Goal: Information Seeking & Learning: Learn about a topic

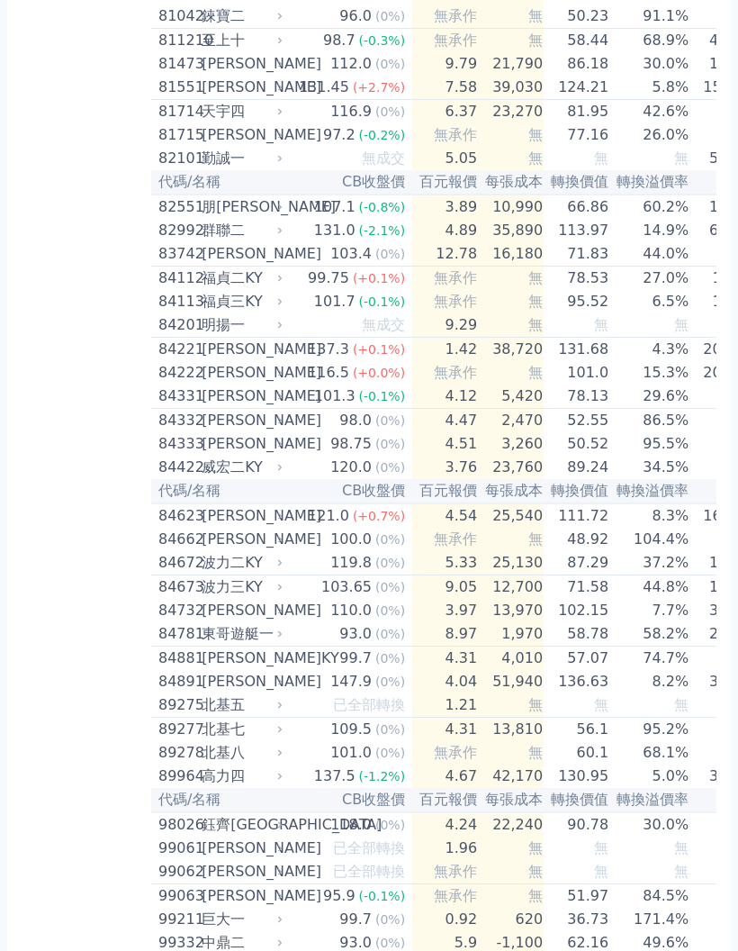
scroll to position [9030, 0]
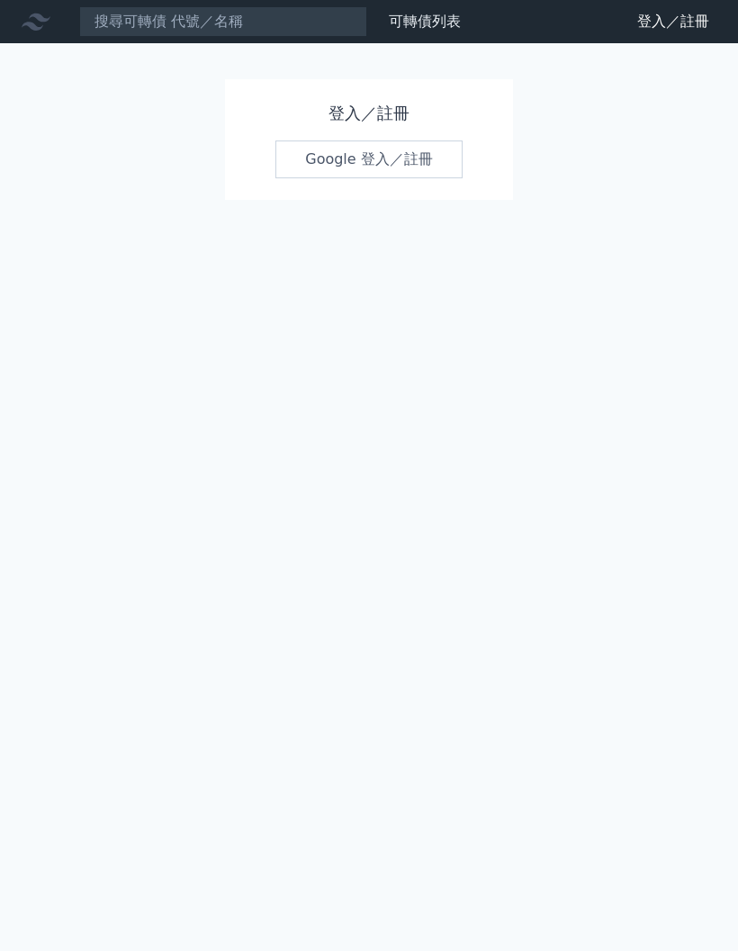
click at [379, 106] on h1 "登入／註冊" at bounding box center [369, 113] width 187 height 25
click at [396, 166] on link "Google 登入／註冊" at bounding box center [369, 159] width 187 height 38
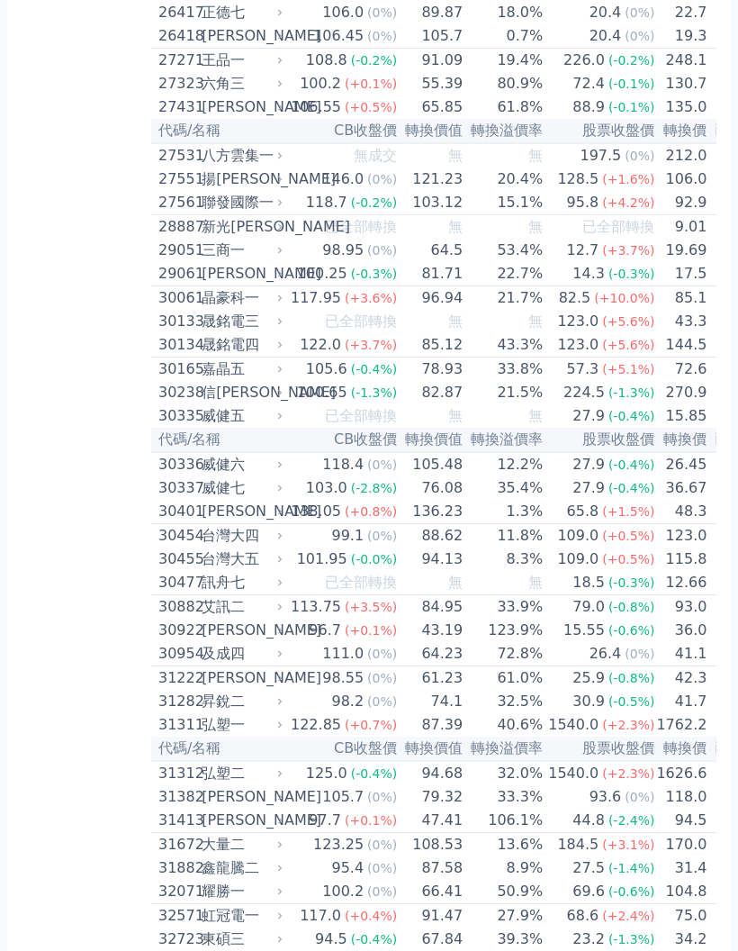
click at [223, 309] on div "晶豪科一" at bounding box center [240, 298] width 77 height 22
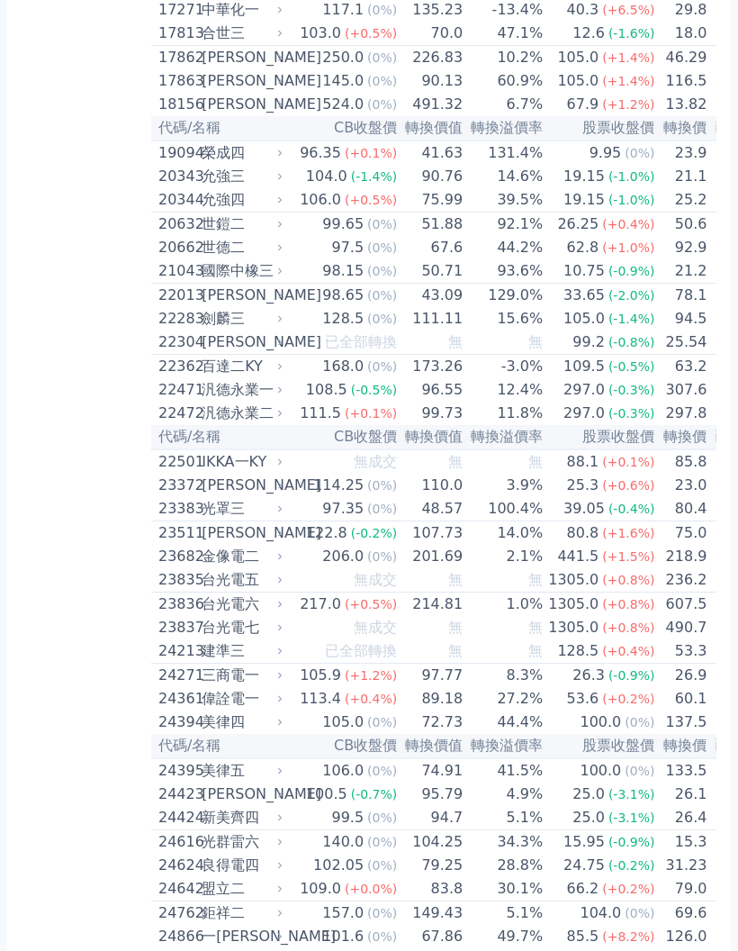
scroll to position [915, 0]
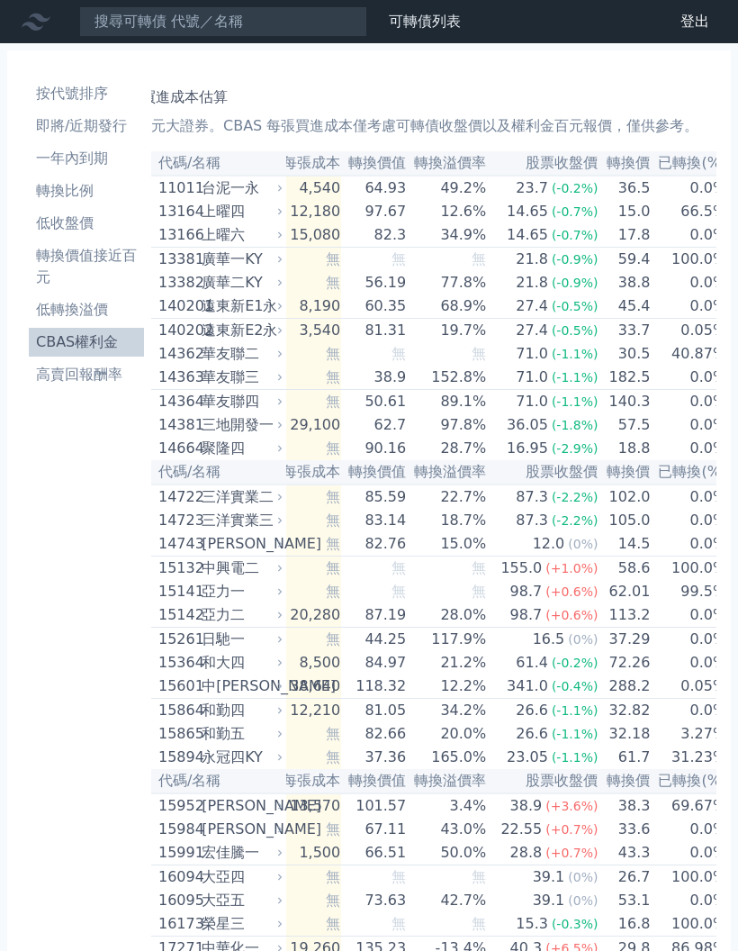
click at [79, 158] on li "一年內到期" at bounding box center [86, 159] width 115 height 22
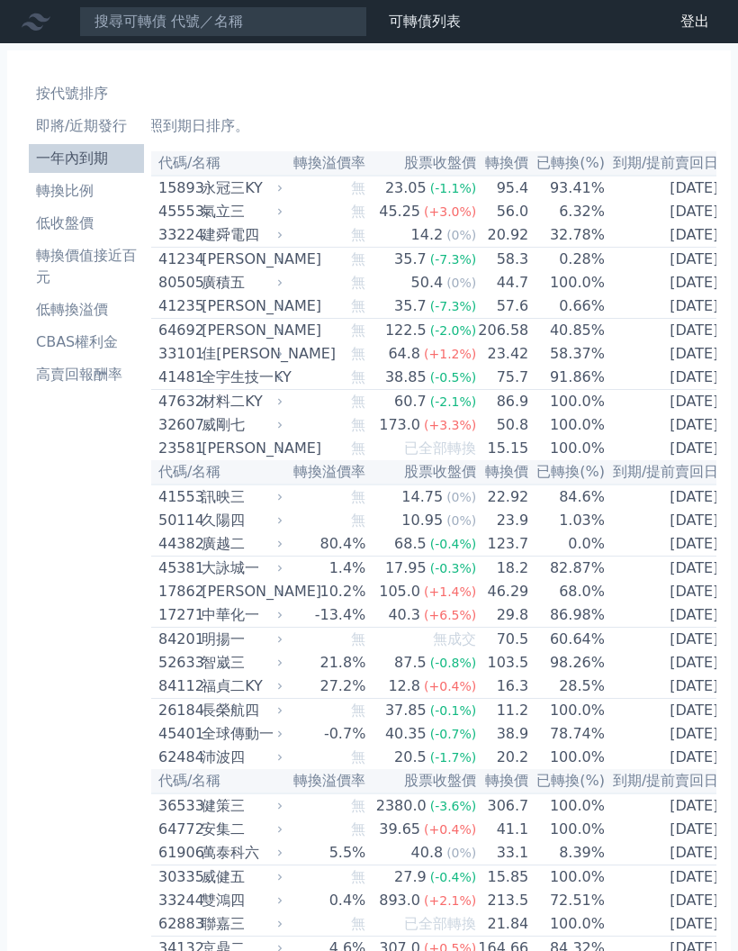
scroll to position [0, 239]
click at [701, 212] on td "[DATE]" at bounding box center [668, 211] width 120 height 23
click at [670, 222] on td "[DATE]" at bounding box center [668, 211] width 120 height 23
click at [588, 208] on td "6.32%" at bounding box center [569, 211] width 77 height 23
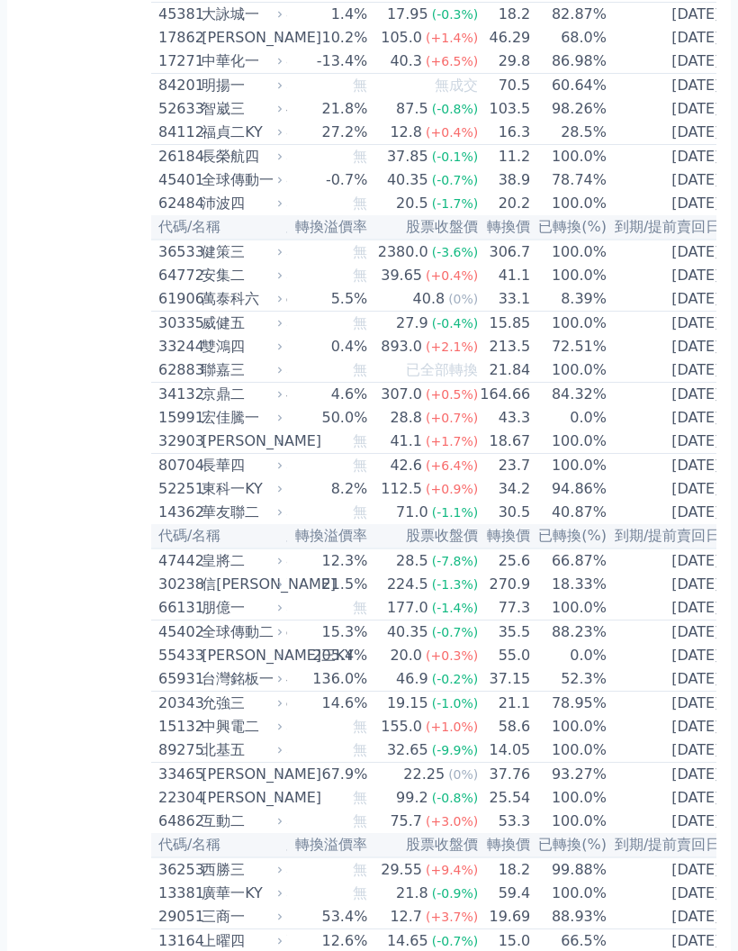
scroll to position [556, 0]
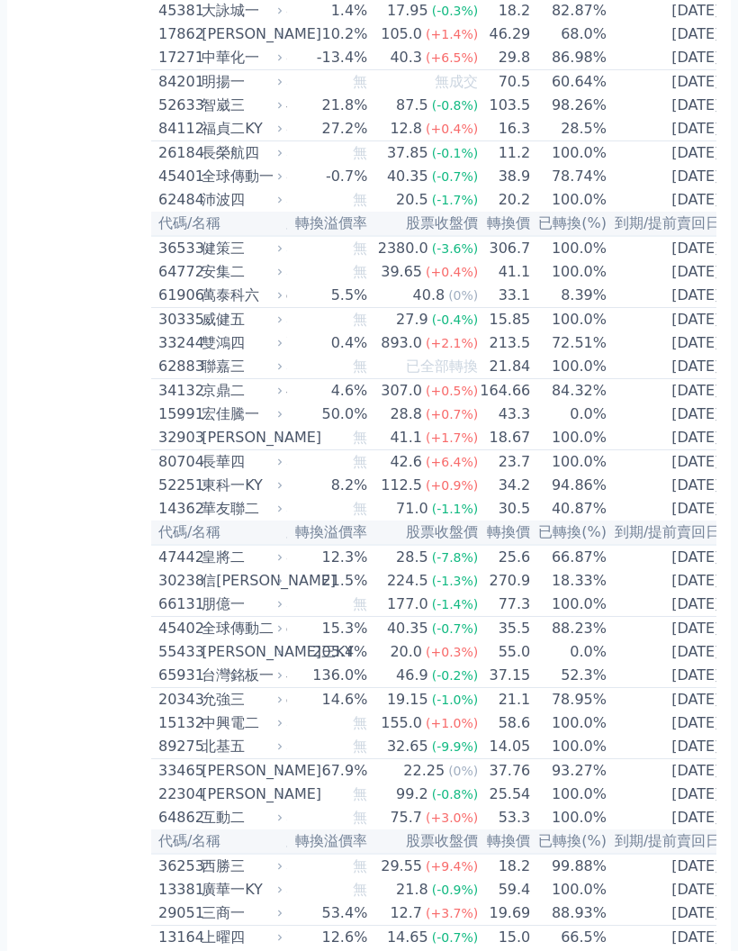
click at [698, 309] on td "[DATE]" at bounding box center [668, 297] width 120 height 24
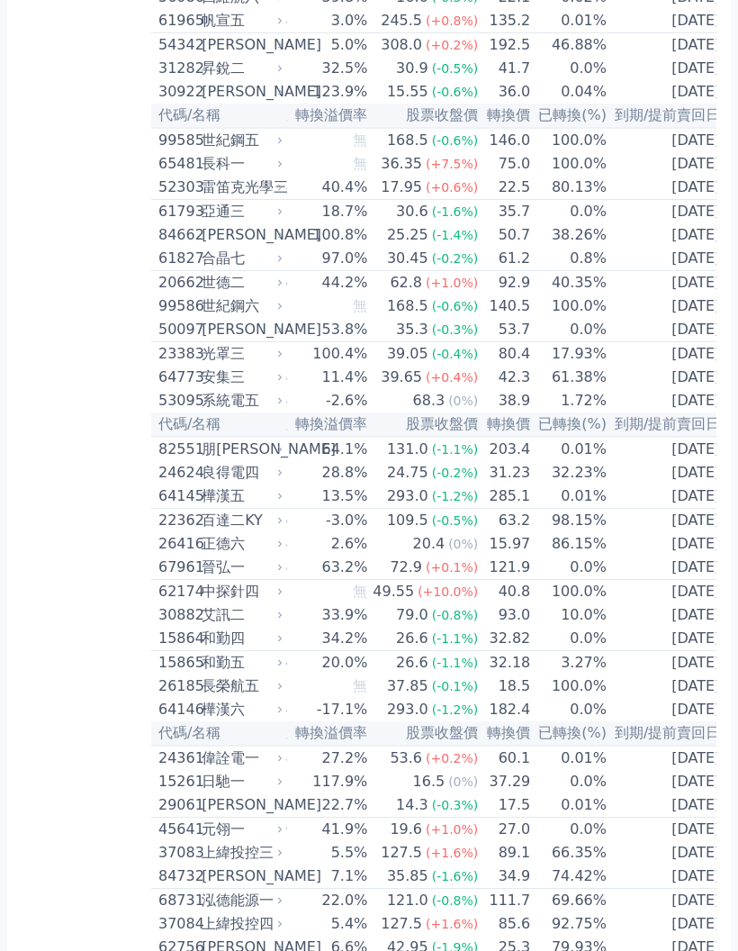
scroll to position [2208, 0]
